Goal: Transaction & Acquisition: Purchase product/service

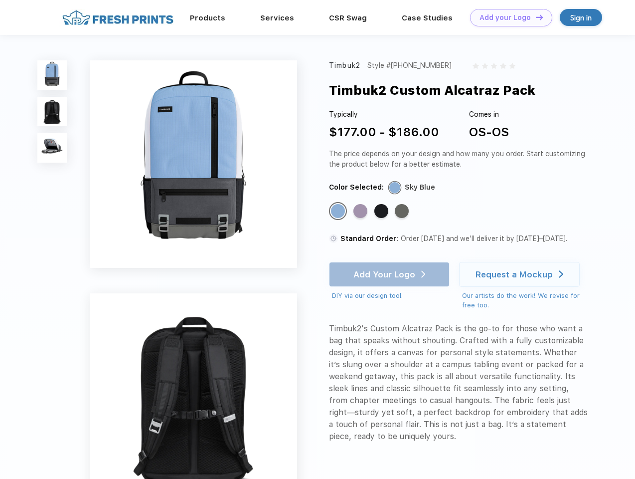
click at [508, 17] on link "Add your Logo Design Tool" at bounding box center [511, 17] width 82 height 17
click at [0, 0] on div "Design Tool" at bounding box center [0, 0] width 0 height 0
click at [535, 17] on link "Add your Logo Design Tool" at bounding box center [511, 17] width 82 height 17
click at [52, 75] on img at bounding box center [51, 74] width 29 height 29
click at [52, 112] on img at bounding box center [51, 111] width 29 height 29
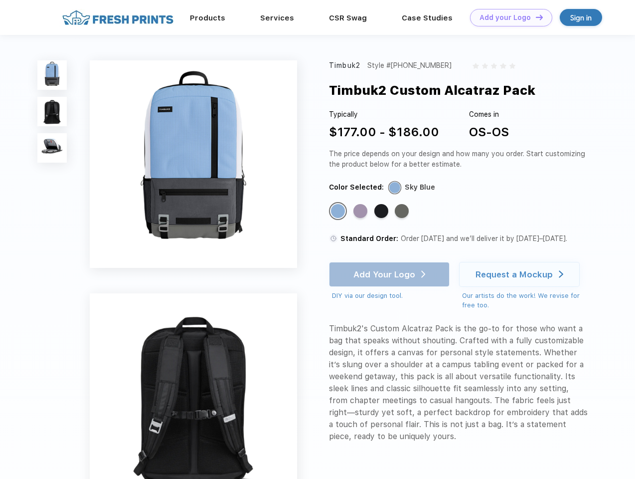
click at [52, 148] on img at bounding box center [51, 147] width 29 height 29
click at [339, 211] on div "Standard Color" at bounding box center [338, 211] width 14 height 14
click at [362, 211] on div "Standard Color" at bounding box center [361, 211] width 14 height 14
click at [382, 211] on div "Standard Color" at bounding box center [381, 211] width 14 height 14
click at [403, 211] on div "Standard Color" at bounding box center [402, 211] width 14 height 14
